Goal: Use online tool/utility: Utilize a website feature to perform a specific function

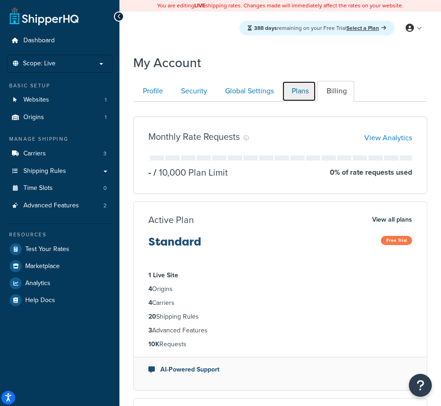
click at [302, 89] on link "Plans" at bounding box center [299, 91] width 34 height 21
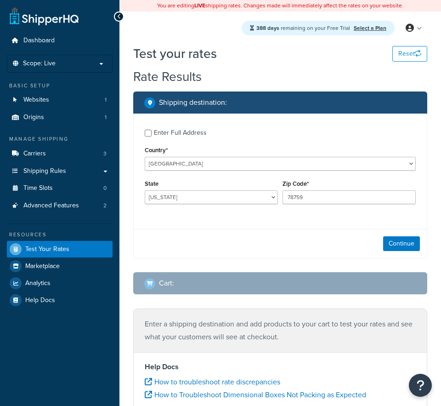
select select "TX"
select select "[GEOGRAPHIC_DATA]"
